Goal: Task Accomplishment & Management: Manage account settings

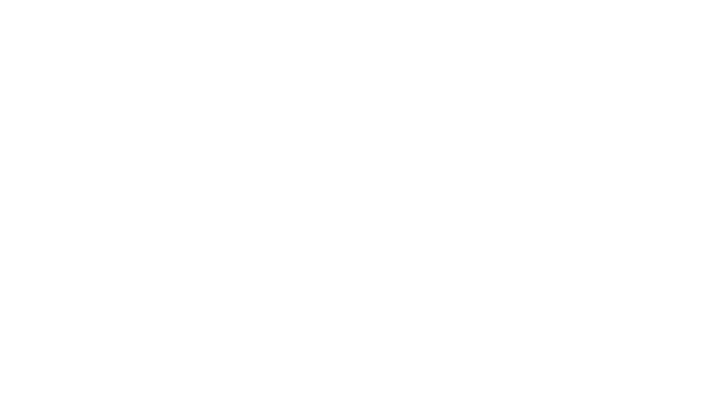
type input "**********"
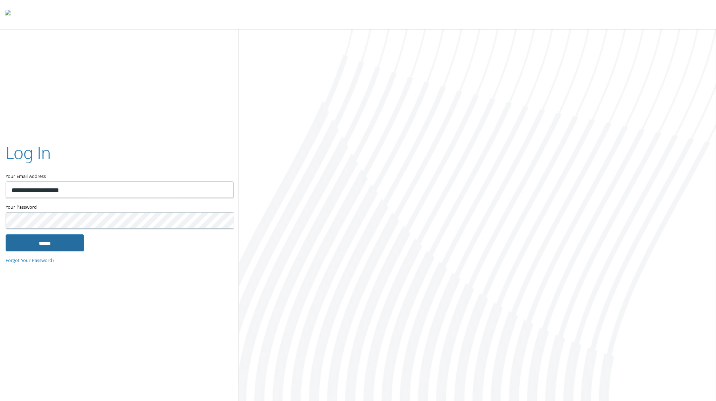
click at [79, 242] on input "******" at bounding box center [45, 242] width 78 height 17
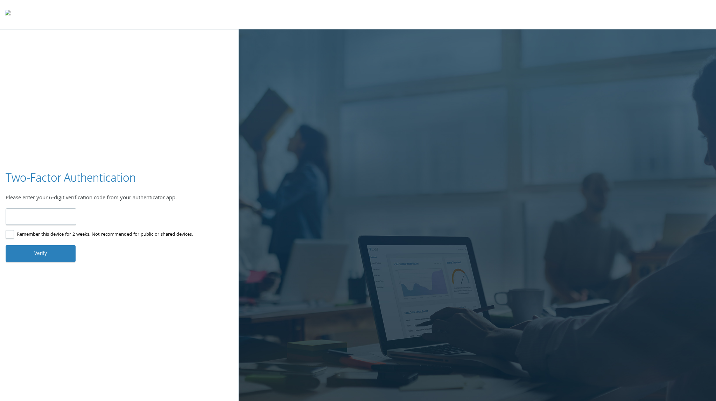
type input "******"
